Goal: Task Accomplishment & Management: Complete application form

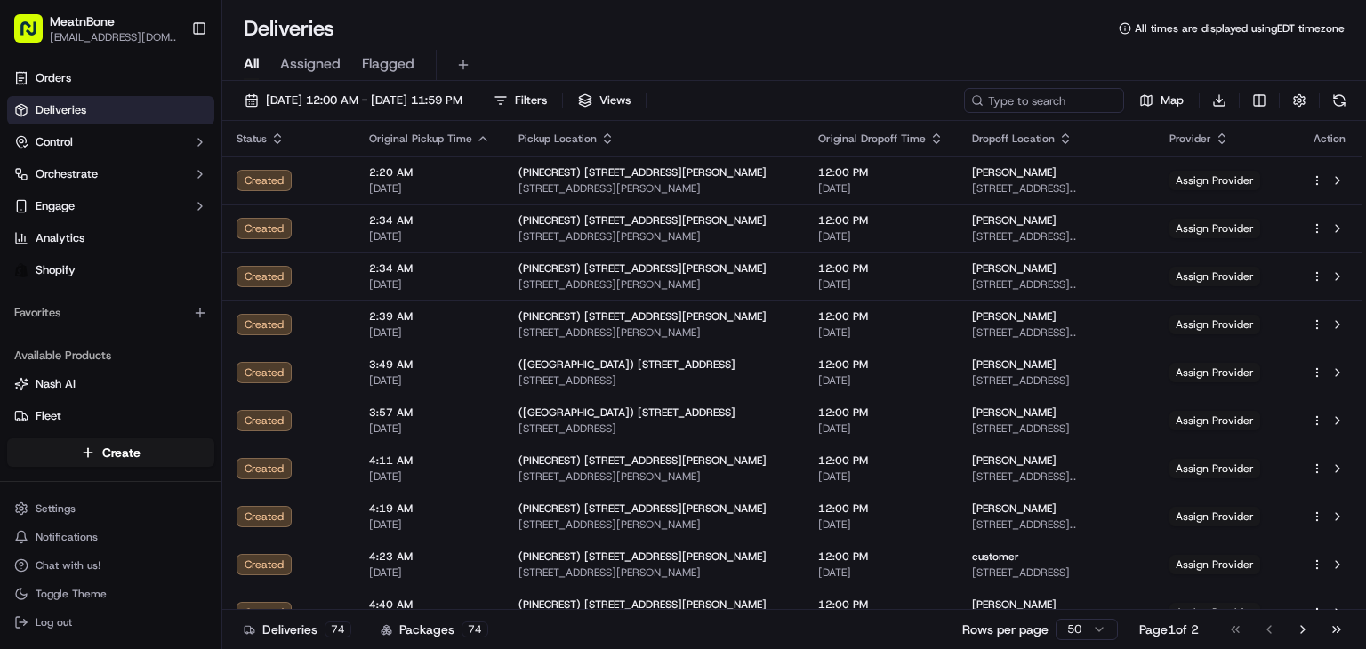
click at [327, 72] on span "Assigned" at bounding box center [310, 63] width 60 height 21
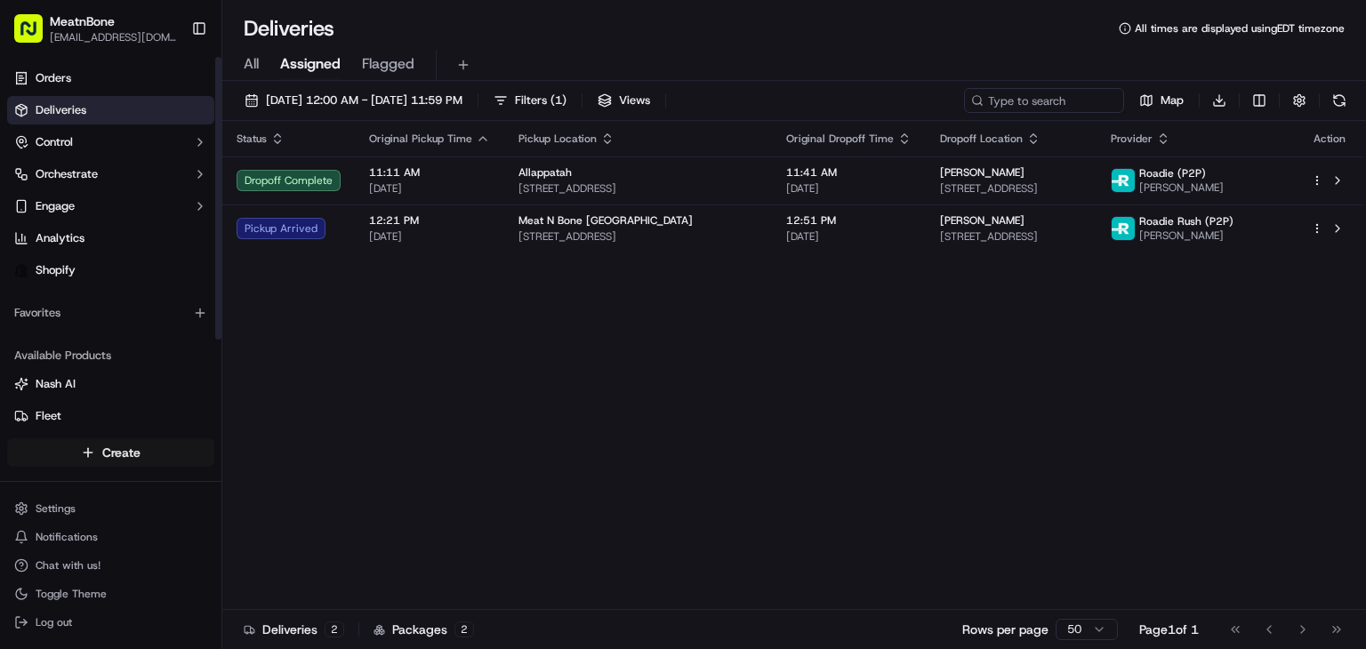
click at [50, 443] on html "MeatnBone [EMAIL_ADDRESS][DOMAIN_NAME] Toggle Sidebar Orders Deliveries Control…" at bounding box center [683, 324] width 1366 height 649
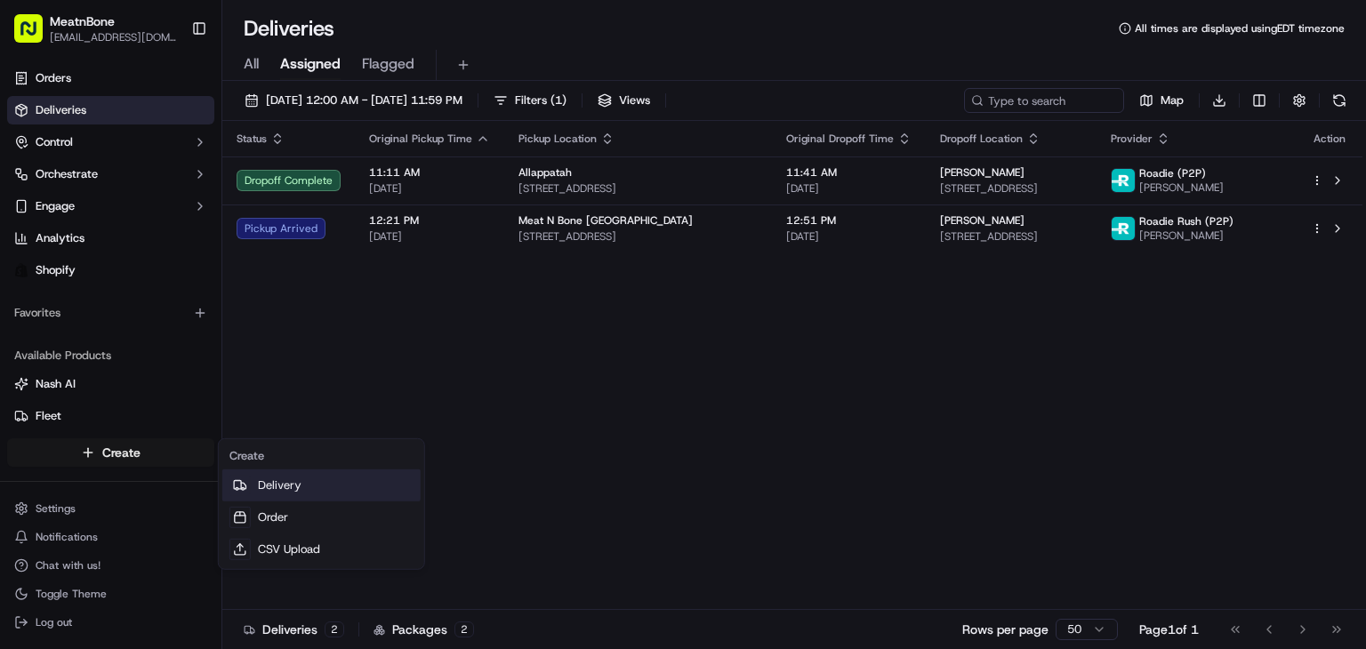
drag, startPoint x: 252, startPoint y: 491, endPoint x: 289, endPoint y: 487, distance: 37.5
click at [252, 490] on link "Delivery" at bounding box center [321, 486] width 198 height 32
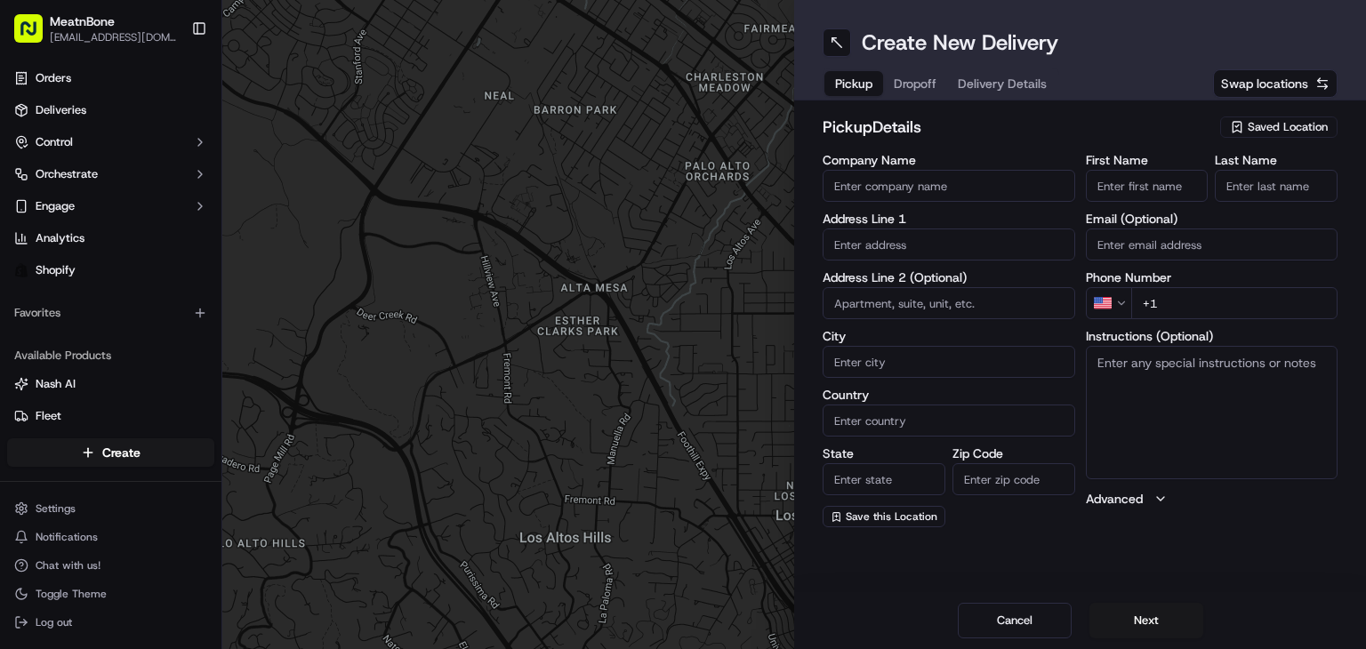
drag, startPoint x: 1297, startPoint y: 159, endPoint x: 1294, endPoint y: 117, distance: 41.9
click at [1297, 154] on label "Last Name" at bounding box center [1276, 160] width 123 height 12
click at [1297, 170] on input "Last Name" at bounding box center [1276, 186] width 123 height 32
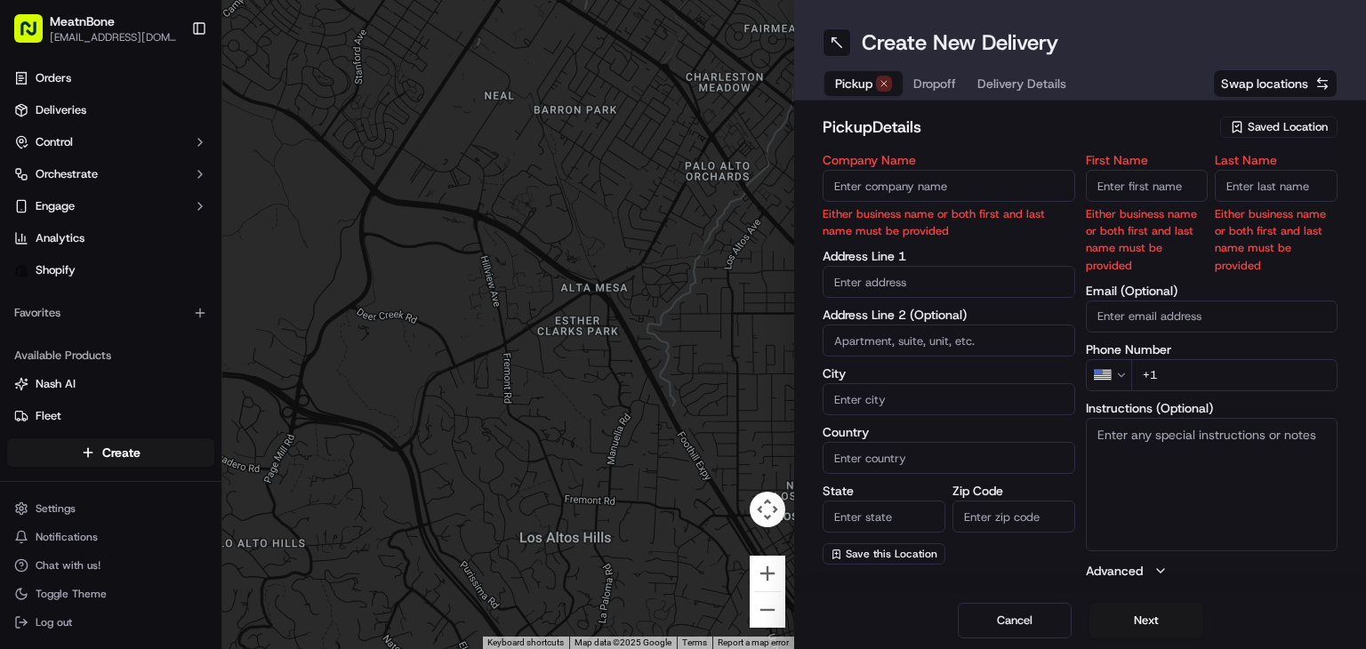
click at [1294, 117] on div "Saved Location" at bounding box center [1278, 127] width 117 height 21
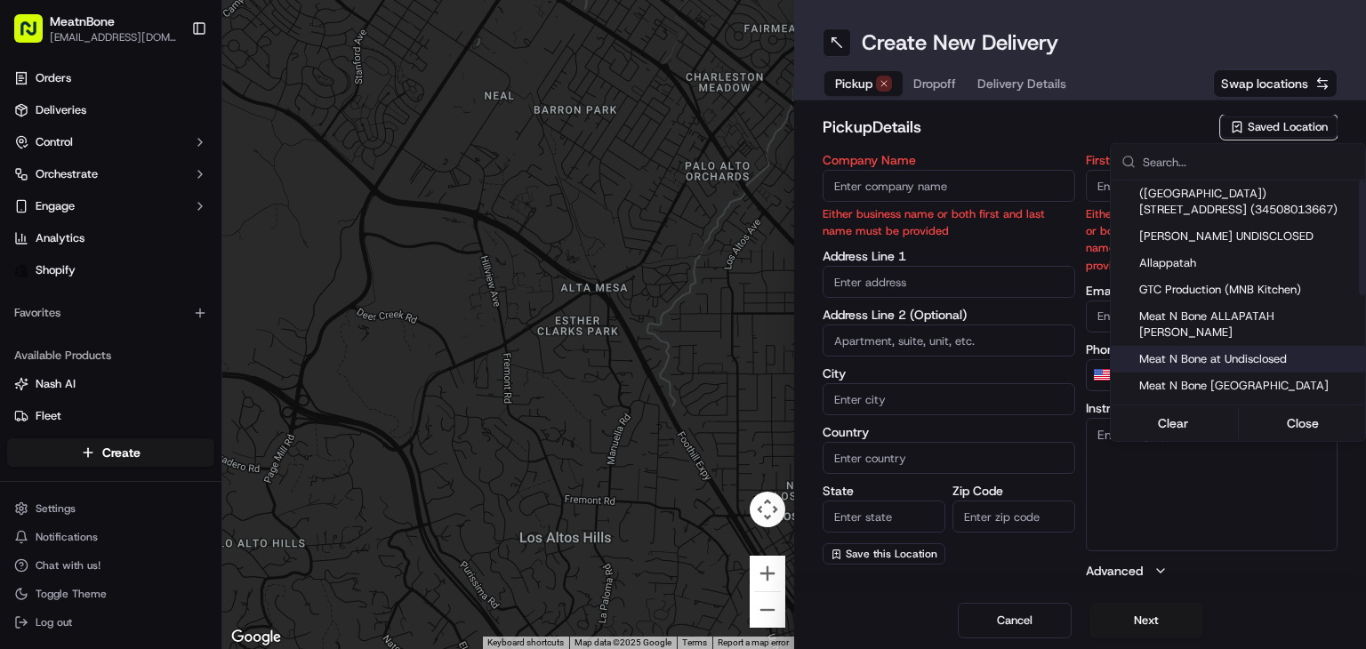
click at [1228, 351] on span "Meat N Bone at Undisclosed" at bounding box center [1248, 359] width 219 height 16
type input "Meat N Bone at Undisclosed"
type input "2207 Coral Wy"
type input "Coral Gables"
type input "US"
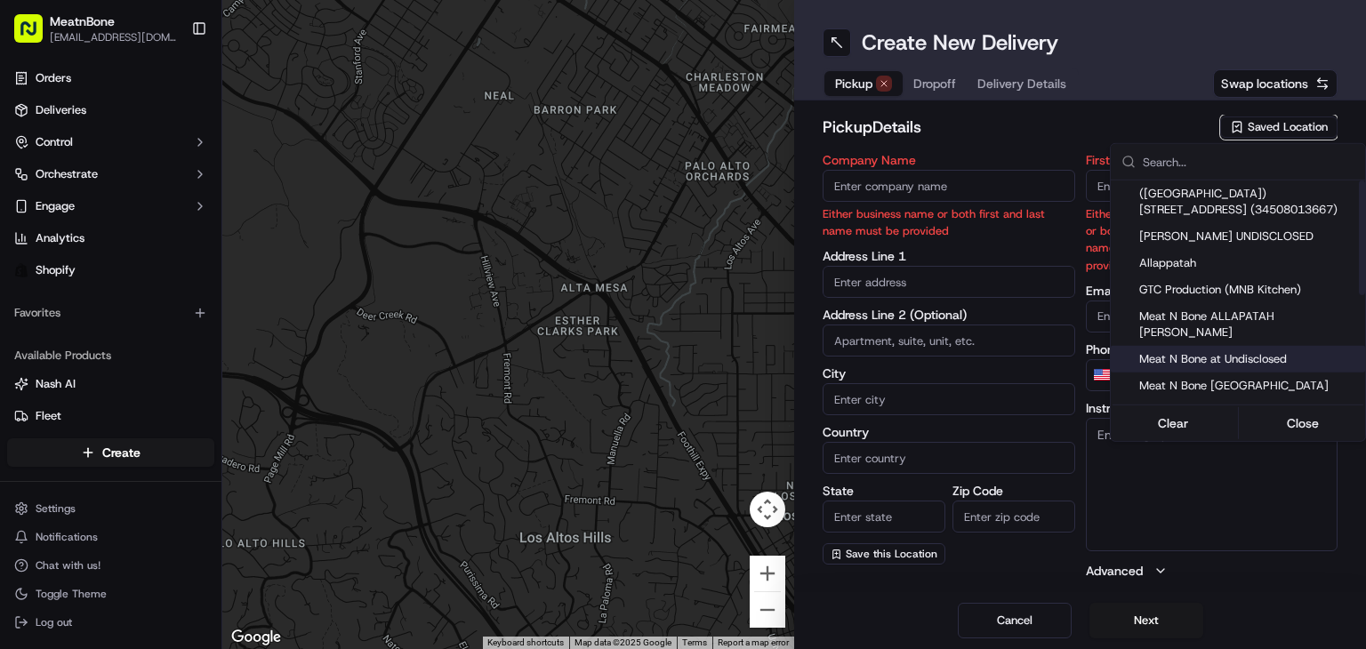
type input "FL"
type input "33145"
type input "Meat N"
type input "Bone"
type input "[PHONE_NUMBER]"
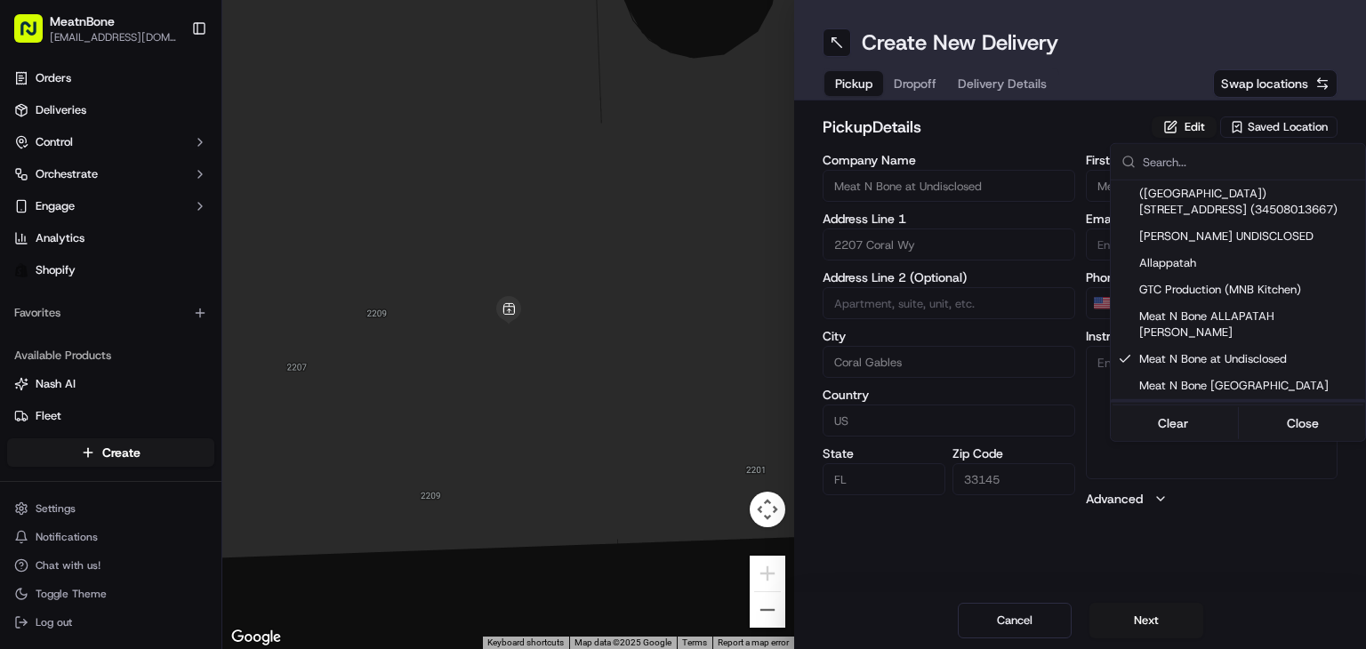
click at [1120, 617] on html "MeatnBone [EMAIL_ADDRESS][DOMAIN_NAME] Toggle Sidebar Orders Deliveries Control…" at bounding box center [683, 324] width 1366 height 649
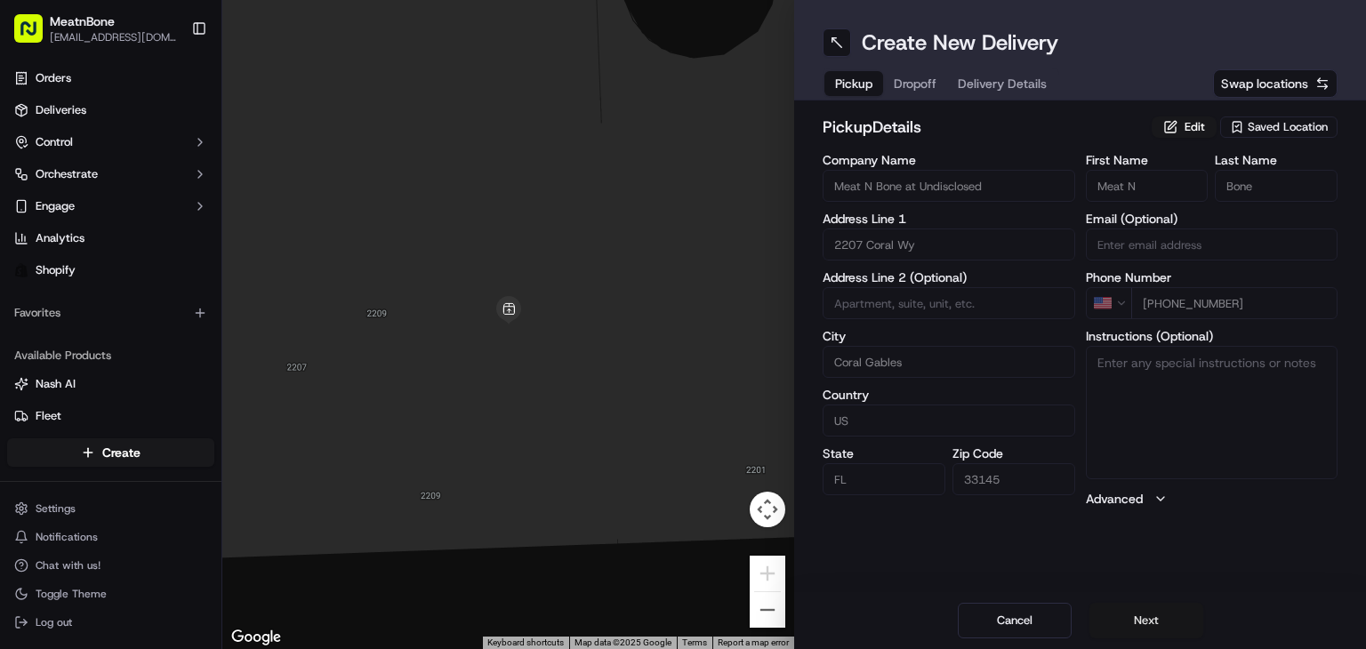
click at [1136, 615] on button "Next" at bounding box center [1147, 621] width 114 height 36
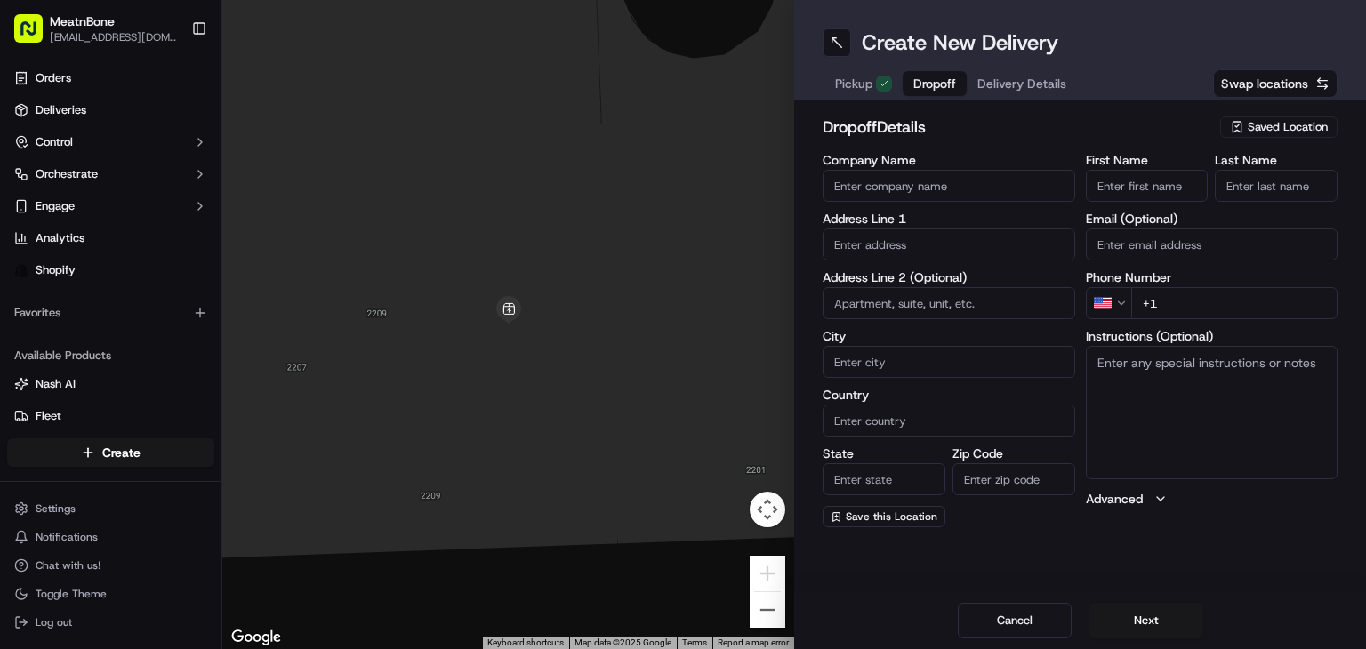
click at [929, 227] on div "Address Line 1" at bounding box center [949, 237] width 253 height 48
paste input "987 SE 11th Pl"
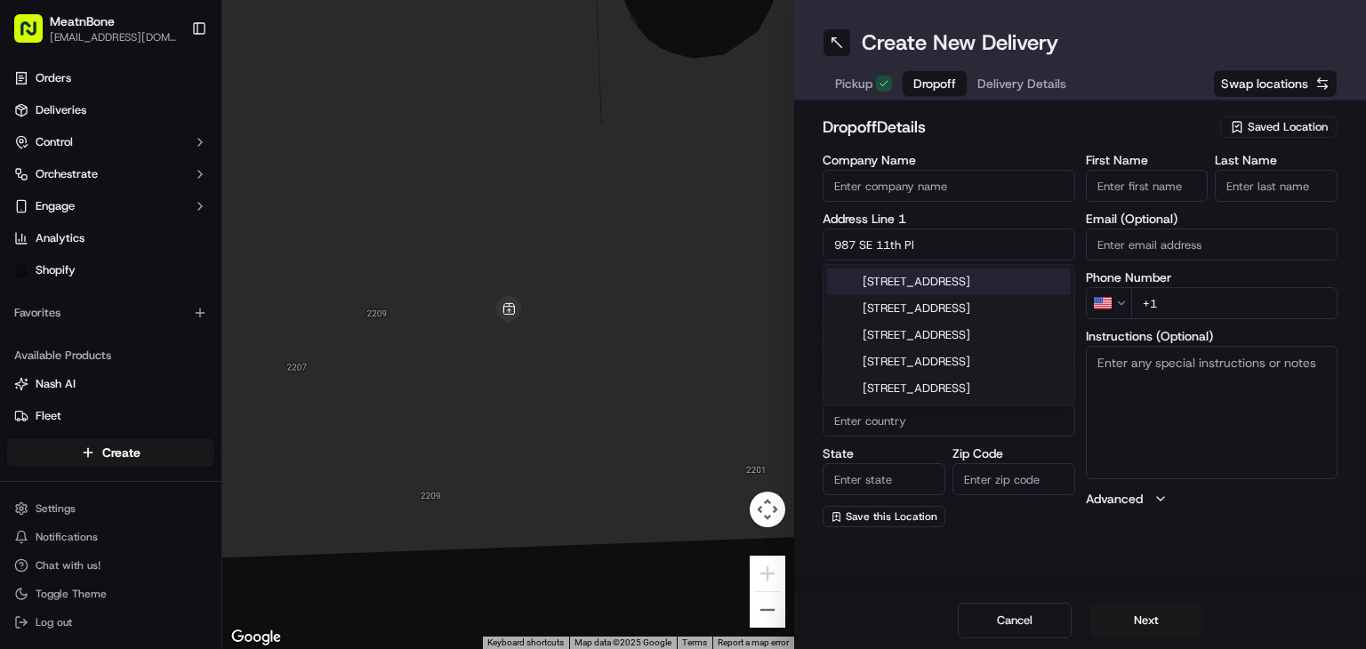
click at [943, 290] on div "[STREET_ADDRESS]" at bounding box center [949, 282] width 244 height 27
type input "[STREET_ADDRESS]"
type input "Hialeah"
type input "[GEOGRAPHIC_DATA]"
type input "FL"
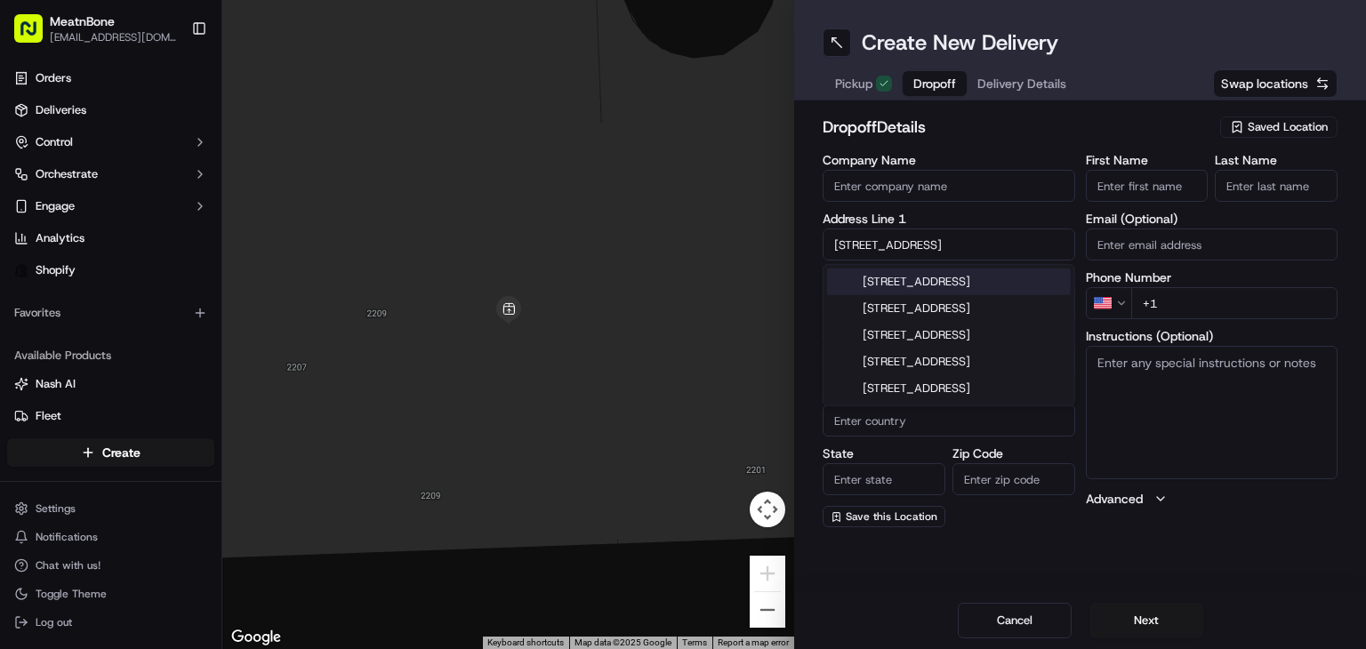
type input "33010"
type input "[STREET_ADDRESS]"
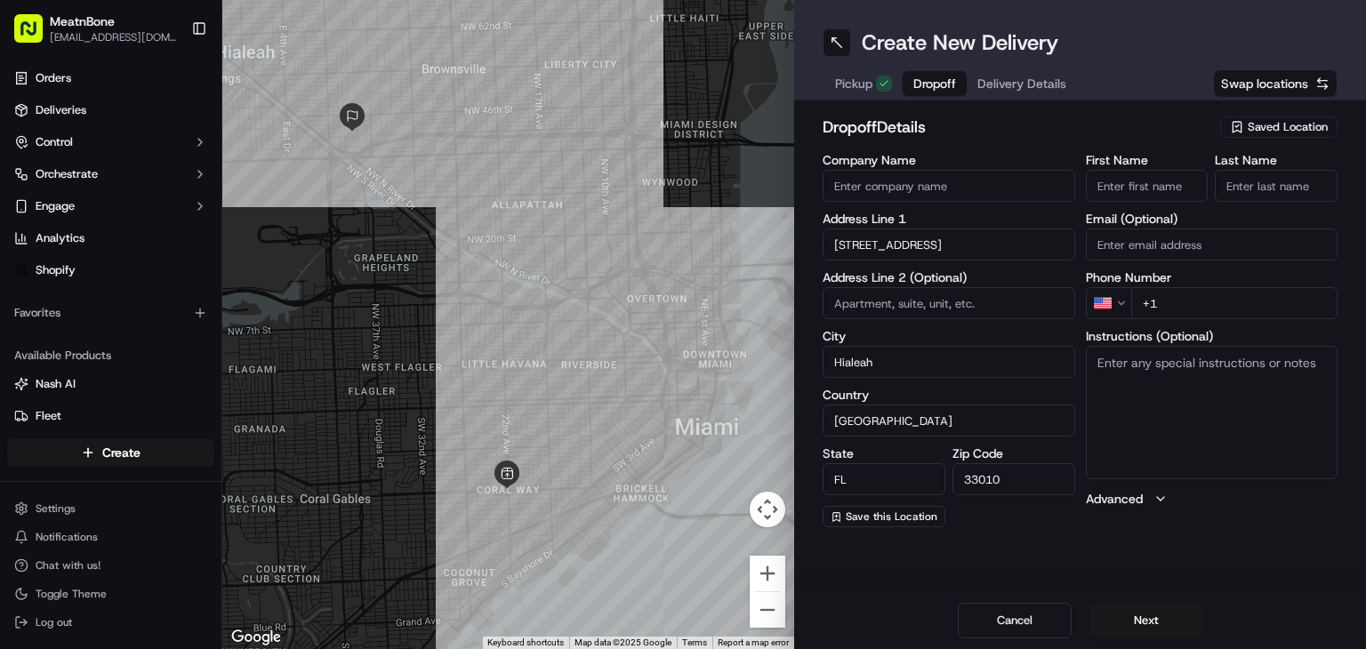
click at [1139, 295] on input "+1" at bounding box center [1234, 303] width 207 height 32
paste input "[PHONE_NUMBER]"
type input "[PHONE_NUMBER]"
click at [1165, 183] on input "First Name" at bounding box center [1147, 186] width 123 height 32
paste input "[PERSON_NAME]"
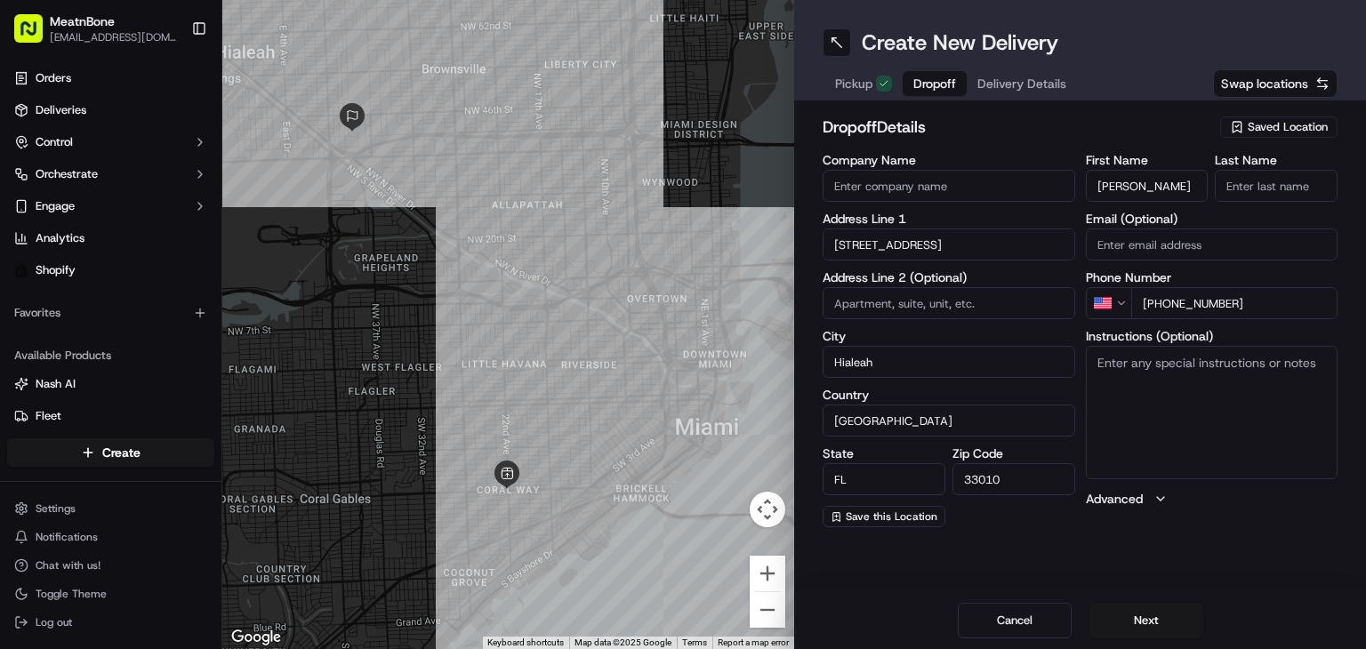
drag, startPoint x: 1143, startPoint y: 189, endPoint x: 1209, endPoint y: 184, distance: 66.0
click at [1209, 184] on div "First Name [PERSON_NAME] Last Name" at bounding box center [1212, 178] width 253 height 48
type input "[PERSON_NAME]"
drag, startPoint x: 1220, startPoint y: 134, endPoint x: 1213, endPoint y: 243, distance: 108.7
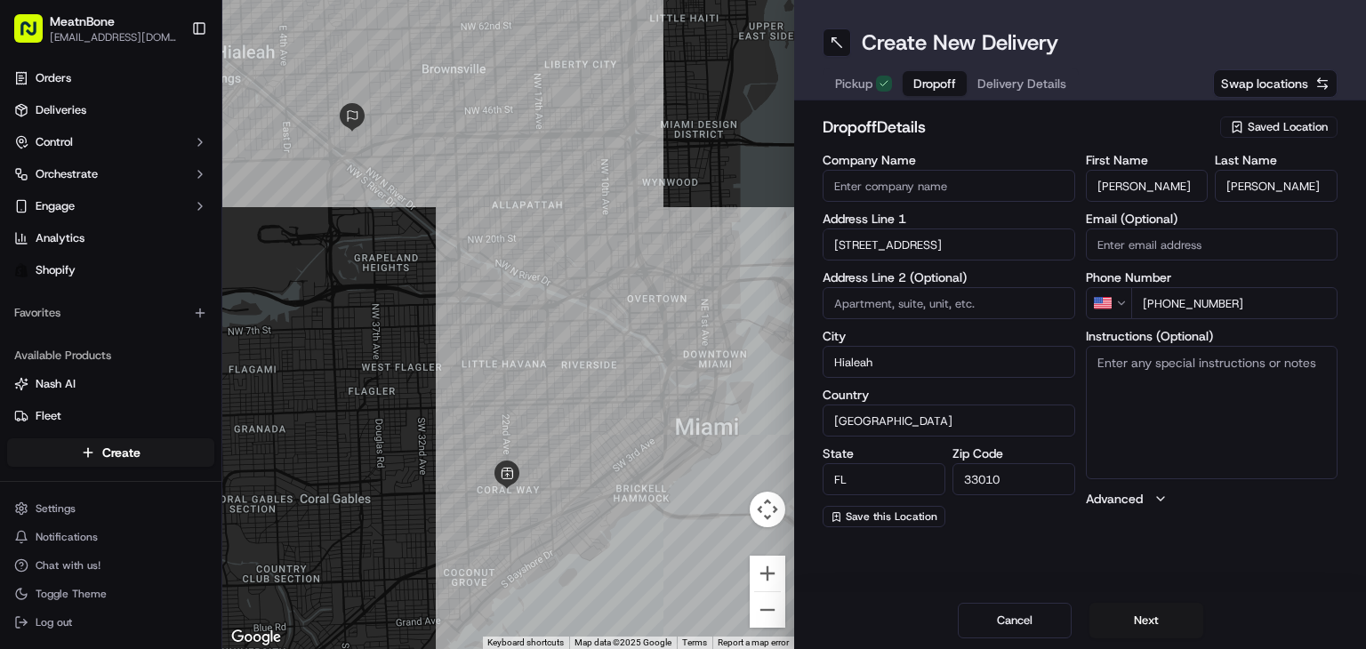
click at [1214, 139] on div "dropoff Details Saved Location" at bounding box center [1080, 131] width 515 height 32
click at [1148, 616] on button "Next" at bounding box center [1147, 621] width 114 height 36
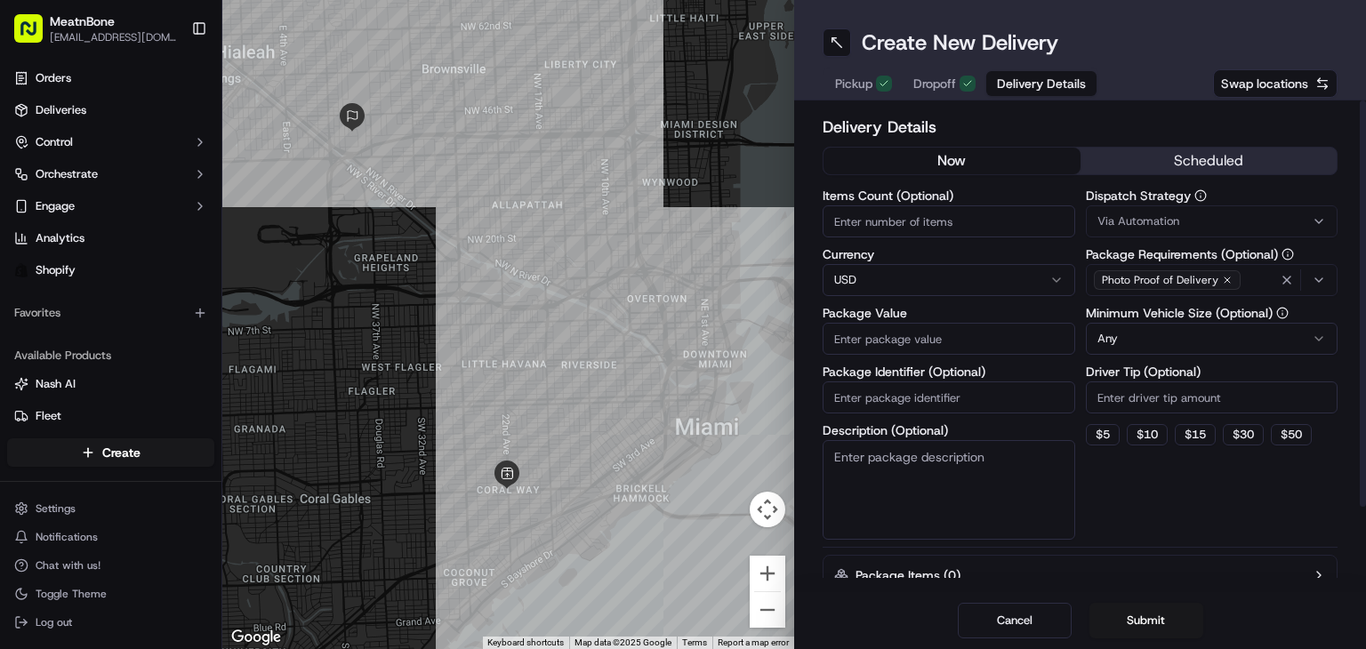
click at [907, 348] on input "Package Value" at bounding box center [949, 339] width 253 height 32
type input "128"
click at [1163, 617] on button "Submit" at bounding box center [1147, 621] width 114 height 36
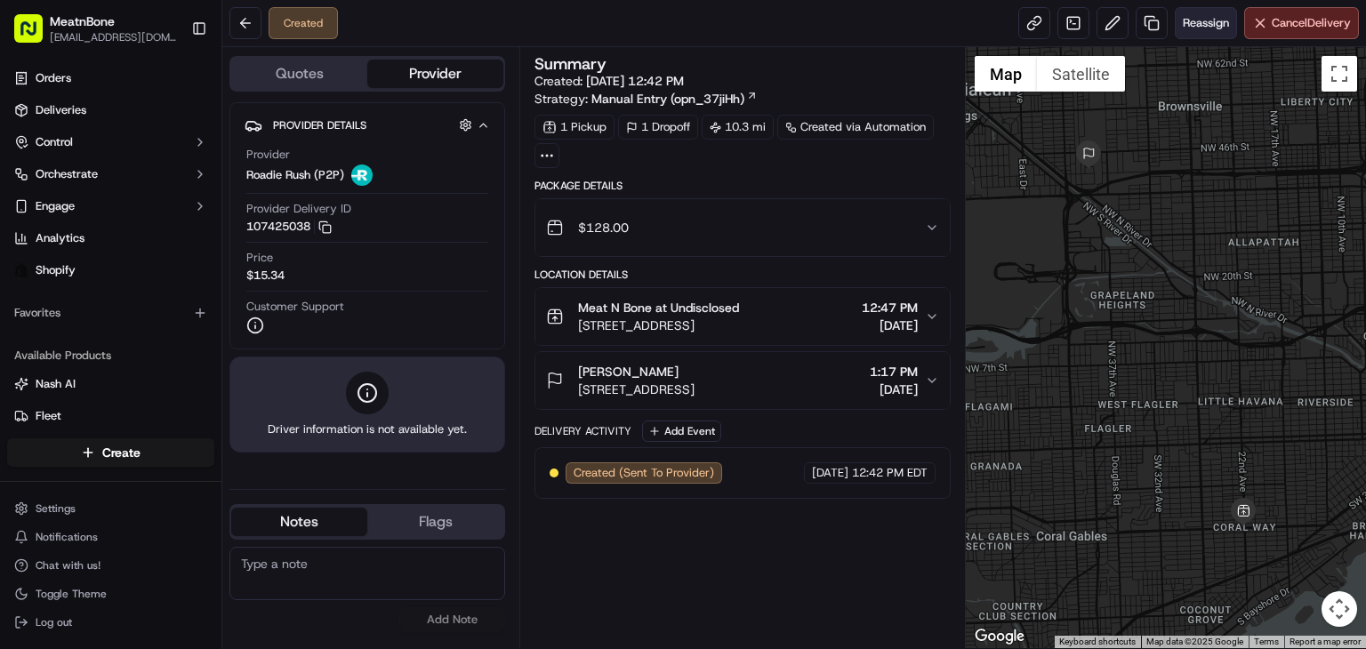
click at [1203, 19] on span "Reassign" at bounding box center [1206, 23] width 46 height 16
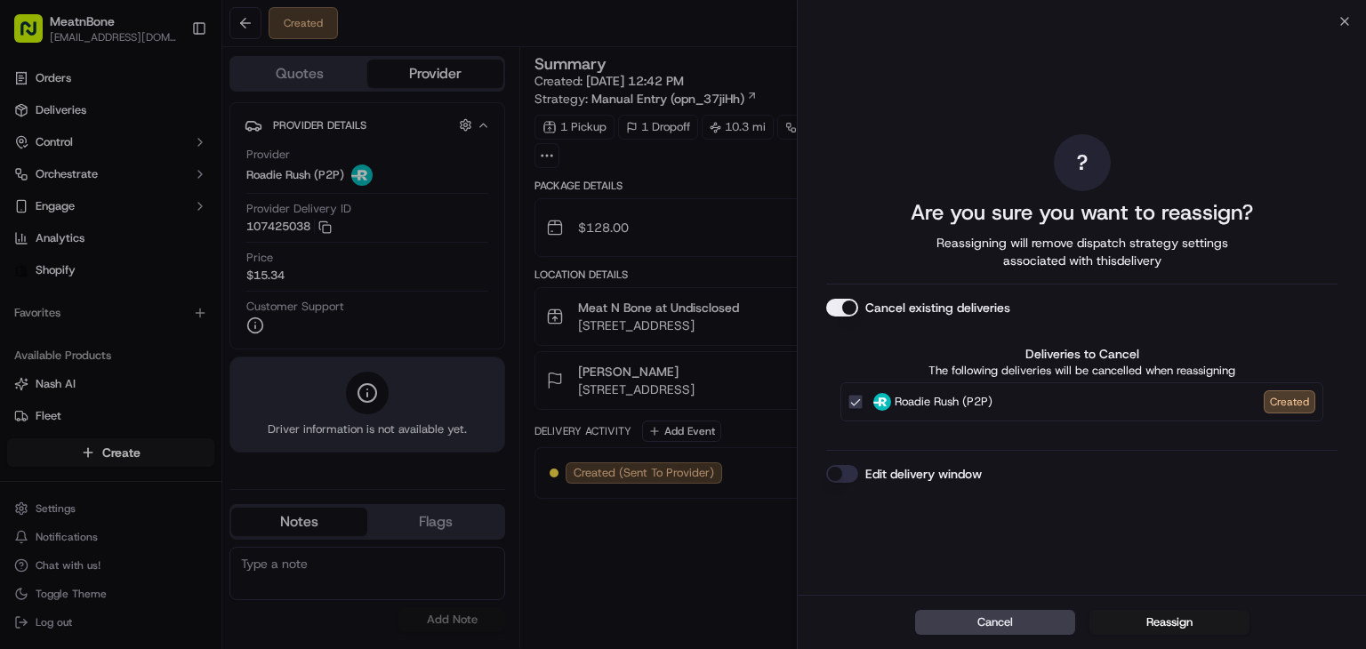
click at [1140, 616] on button "Reassign" at bounding box center [1170, 622] width 160 height 25
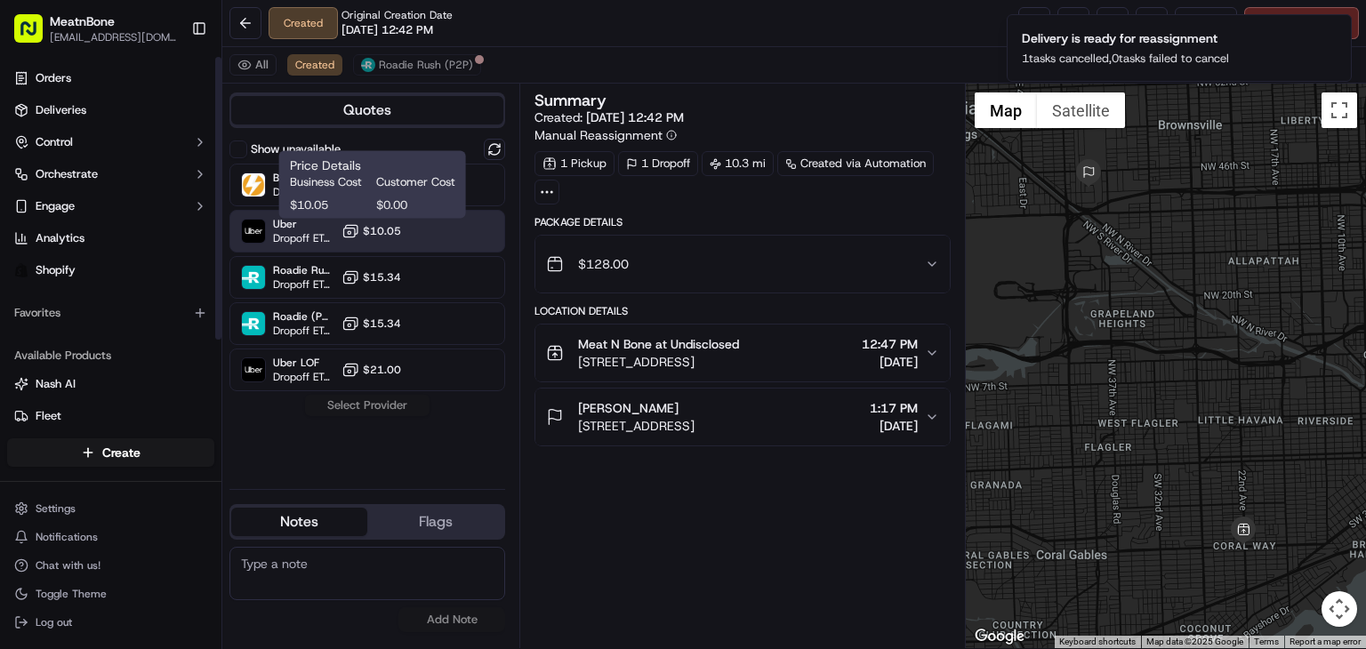
drag, startPoint x: 366, startPoint y: 229, endPoint x: 391, endPoint y: 246, distance: 30.8
click at [366, 226] on span "$10.05" at bounding box center [382, 231] width 38 height 14
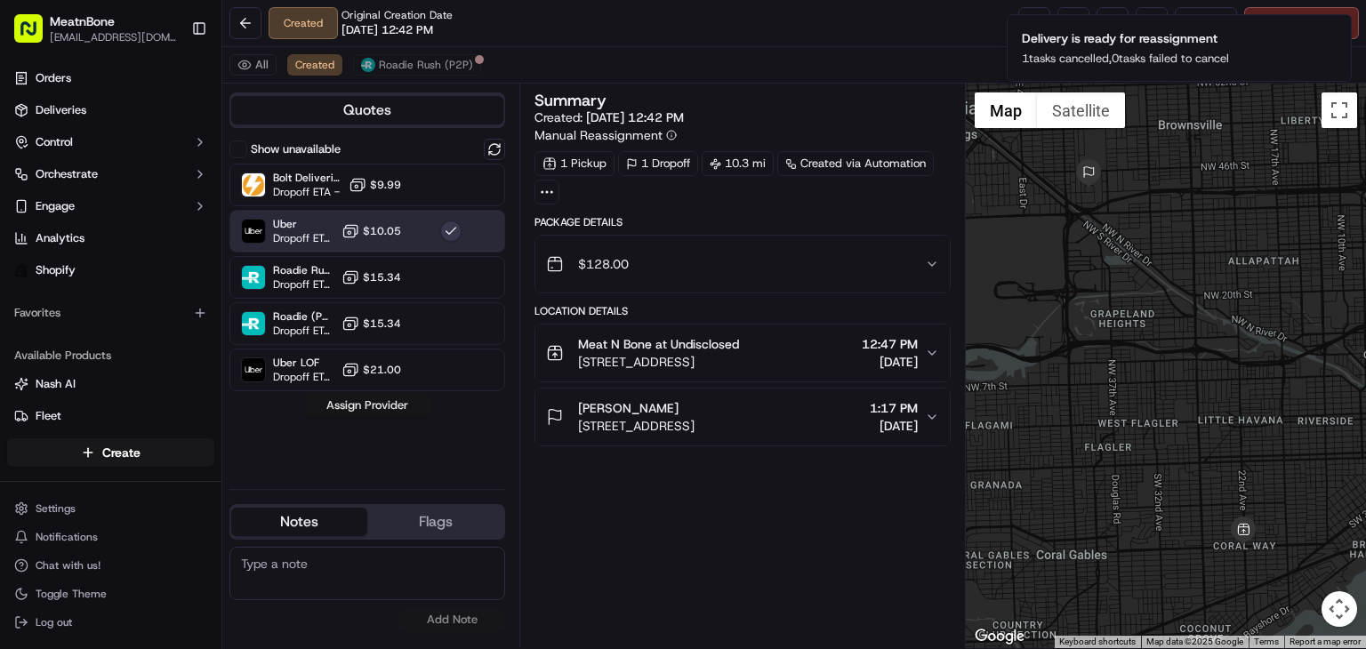
click at [381, 409] on button "Assign Provider" at bounding box center [367, 405] width 126 height 21
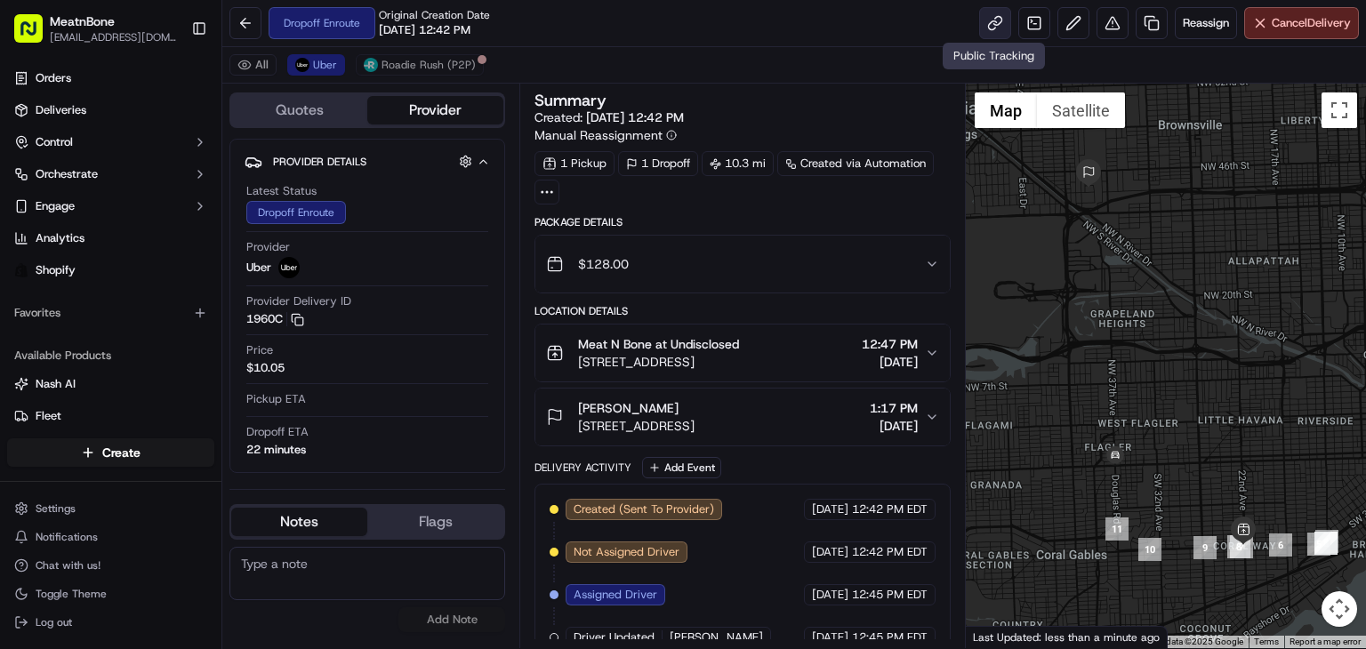
click at [996, 8] on link at bounding box center [995, 23] width 32 height 32
